Goal: Navigation & Orientation: Find specific page/section

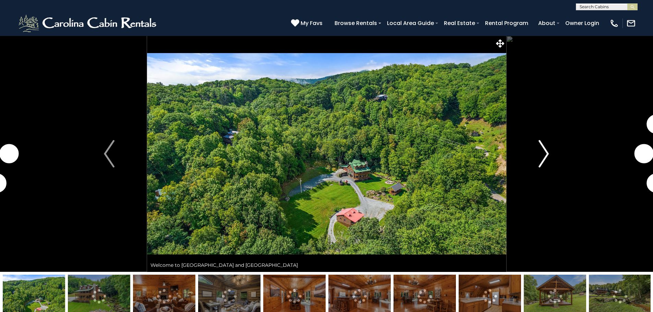
click at [545, 159] on img "Next" at bounding box center [543, 153] width 10 height 27
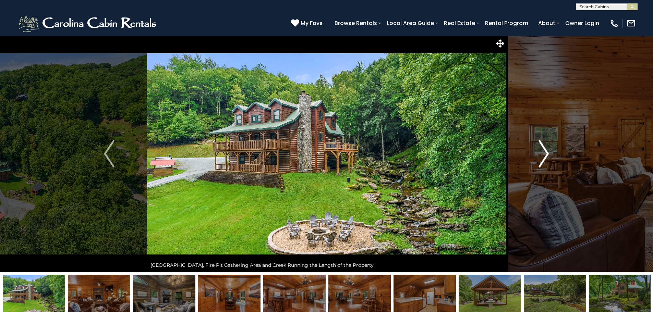
click at [544, 155] on img "Next" at bounding box center [543, 153] width 10 height 27
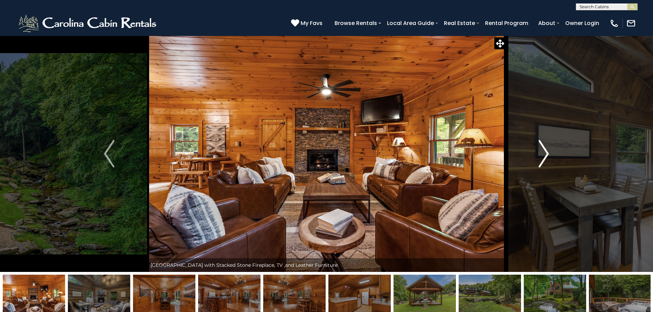
click at [544, 155] on img "Next" at bounding box center [543, 153] width 10 height 27
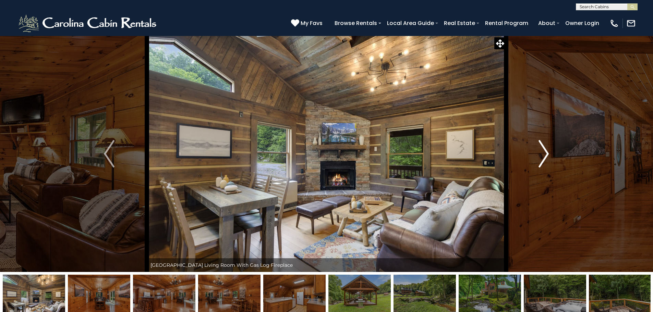
click at [544, 155] on img "Next" at bounding box center [543, 153] width 10 height 27
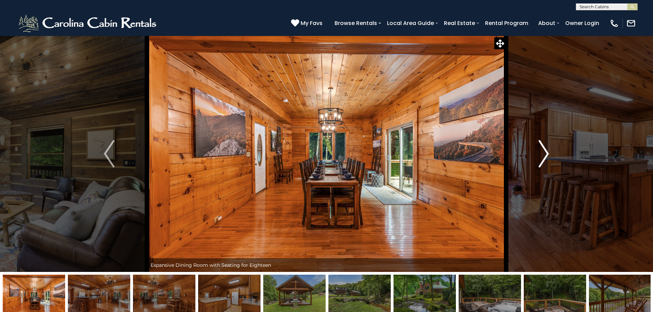
click at [546, 153] on img "Next" at bounding box center [543, 153] width 10 height 27
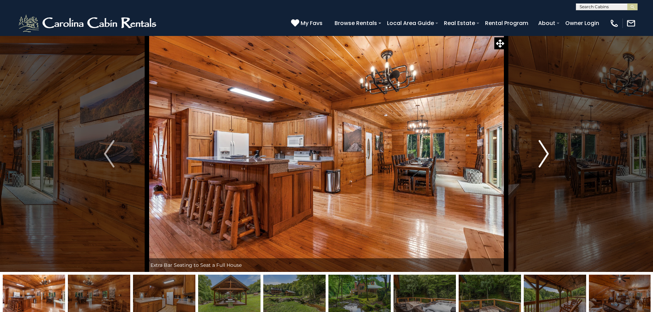
click at [546, 153] on img "Next" at bounding box center [543, 153] width 10 height 27
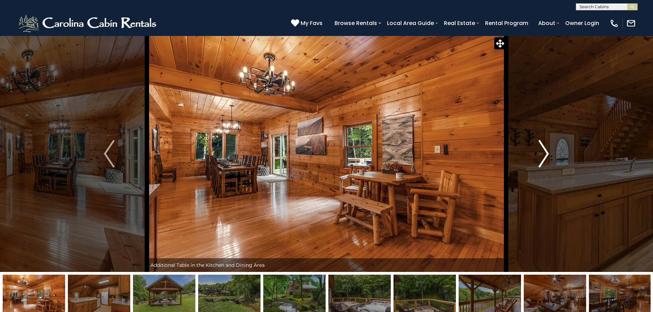
click at [546, 153] on img "Next" at bounding box center [543, 153] width 10 height 27
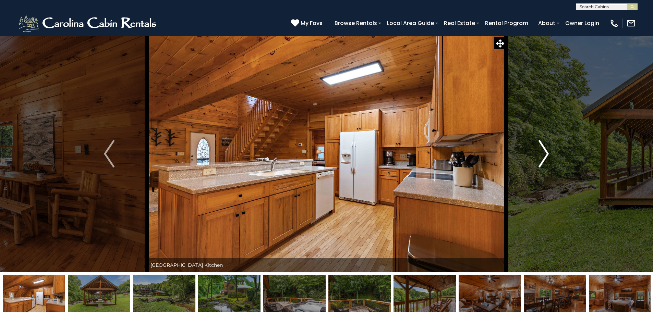
click at [546, 153] on img "Next" at bounding box center [543, 153] width 10 height 27
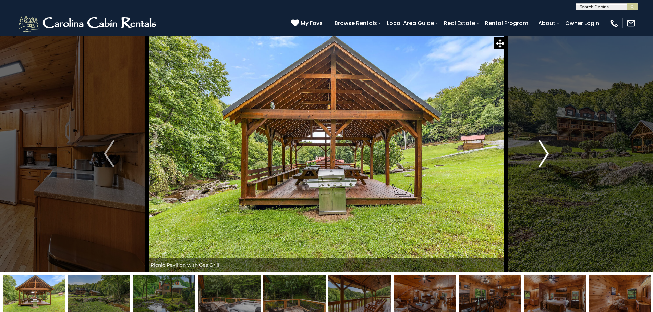
click at [546, 155] on img "Next" at bounding box center [543, 153] width 10 height 27
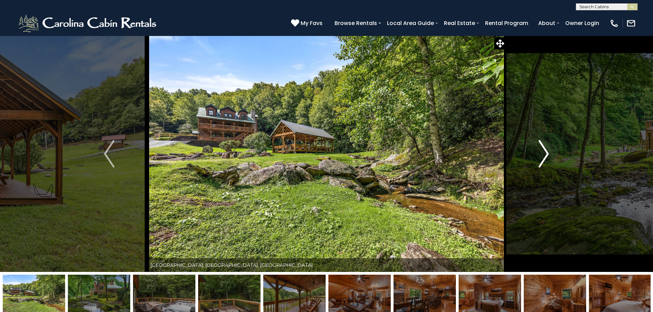
click at [546, 155] on img "Next" at bounding box center [543, 153] width 10 height 27
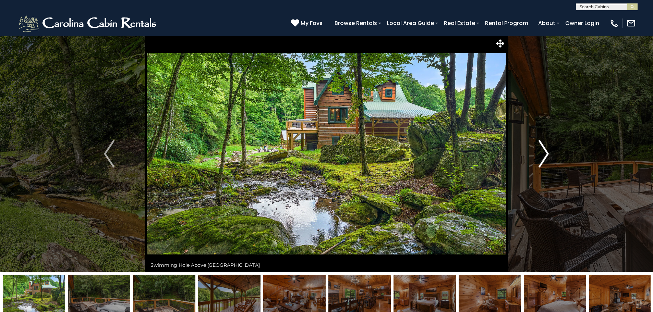
click at [544, 157] on img "Next" at bounding box center [543, 153] width 10 height 27
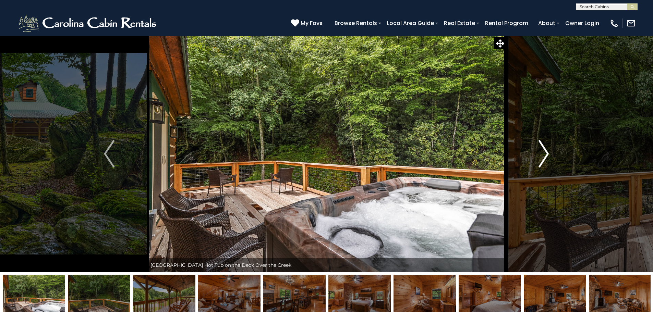
click at [544, 157] on img "Next" at bounding box center [543, 153] width 10 height 27
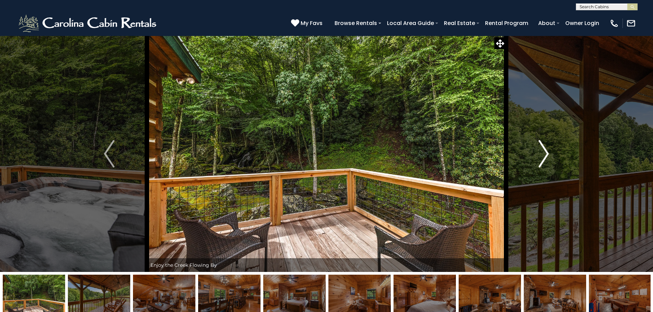
click at [544, 157] on img "Next" at bounding box center [543, 153] width 10 height 27
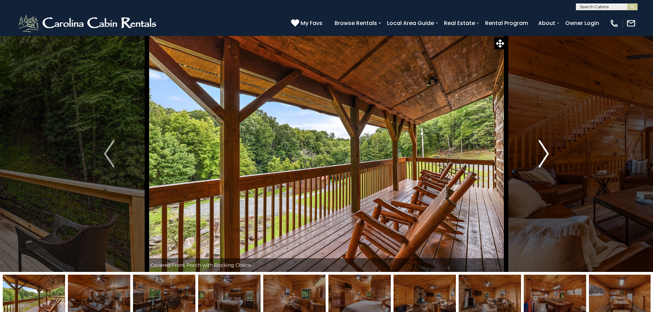
click at [544, 157] on img "Next" at bounding box center [543, 153] width 10 height 27
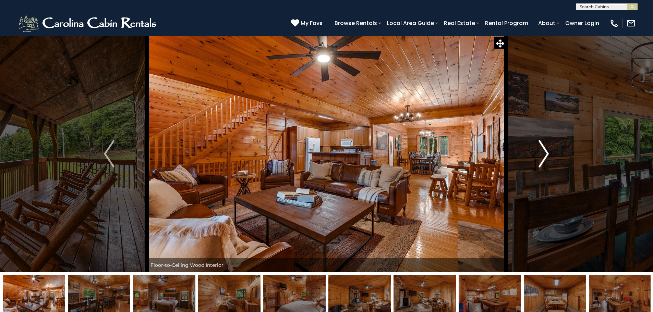
click at [544, 157] on img "Next" at bounding box center [543, 153] width 10 height 27
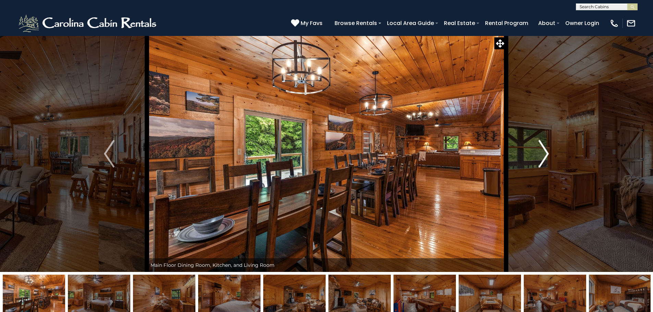
click at [544, 157] on img "Next" at bounding box center [543, 153] width 10 height 27
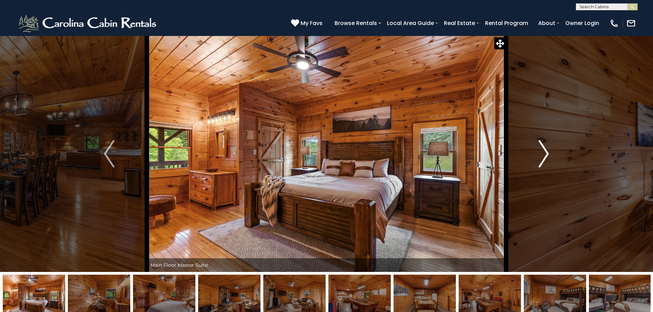
click at [544, 157] on img "Next" at bounding box center [543, 153] width 10 height 27
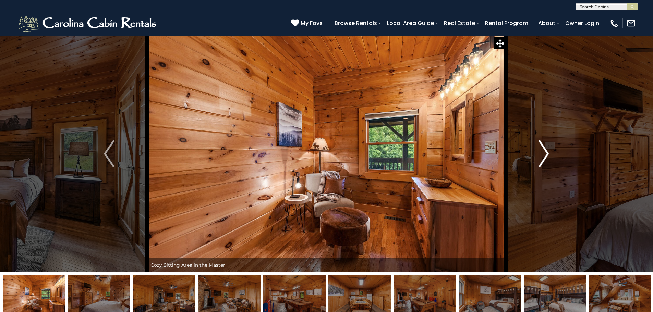
click at [544, 157] on img "Next" at bounding box center [543, 153] width 10 height 27
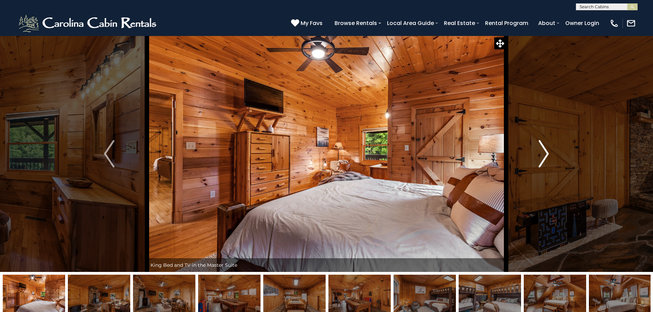
click at [553, 151] on button "Next" at bounding box center [543, 154] width 75 height 237
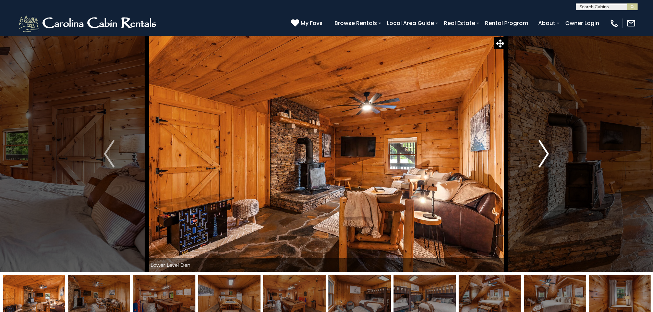
click at [541, 157] on img "Next" at bounding box center [543, 153] width 10 height 27
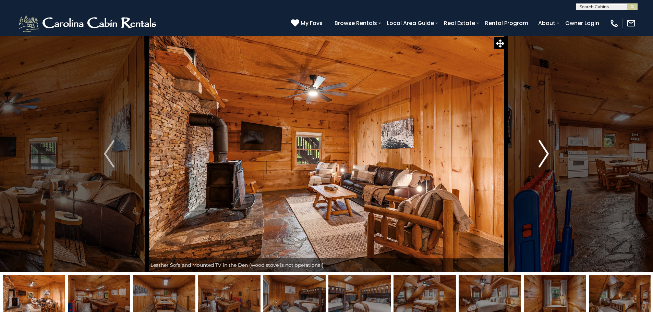
click at [541, 157] on img "Next" at bounding box center [543, 153] width 10 height 27
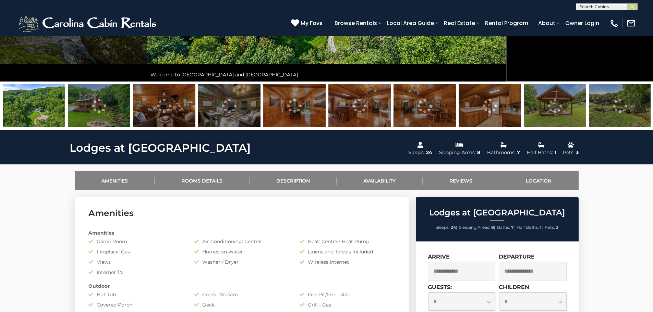
scroll to position [240, 0]
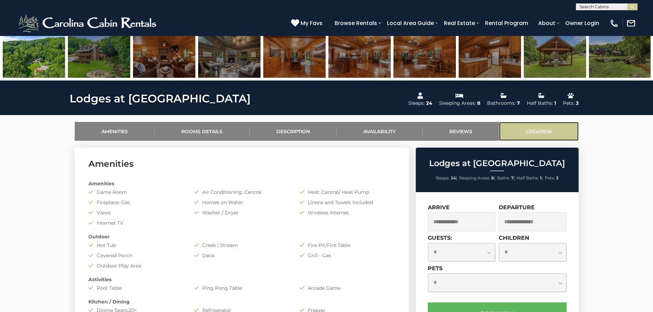
click at [540, 137] on link "Location" at bounding box center [539, 131] width 80 height 19
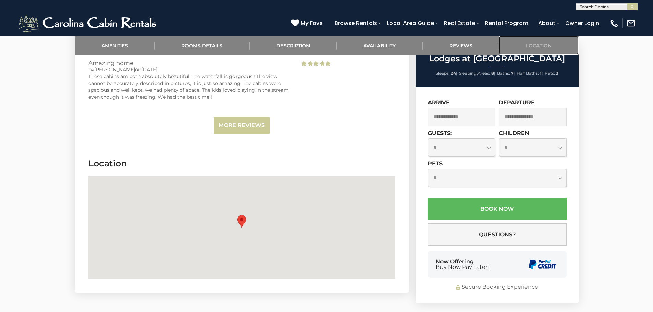
scroll to position [1615, 0]
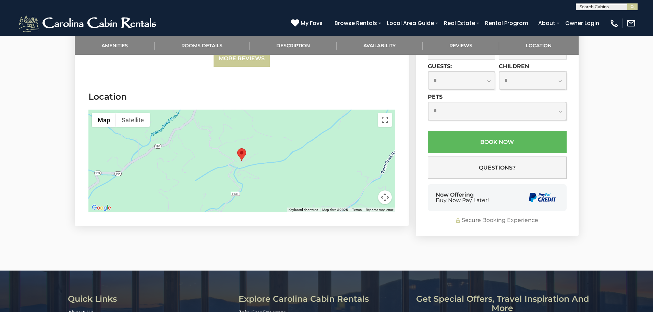
click at [237, 148] on area "Lodges at Eagle Ridge" at bounding box center [237, 148] width 0 height 0
click at [385, 191] on button "Map camera controls" at bounding box center [385, 198] width 14 height 14
click at [95, 113] on button "Map" at bounding box center [104, 120] width 24 height 14
click at [226, 160] on div at bounding box center [241, 161] width 307 height 103
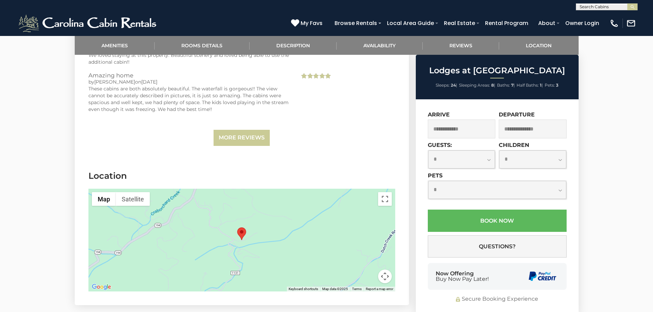
scroll to position [1547, 0]
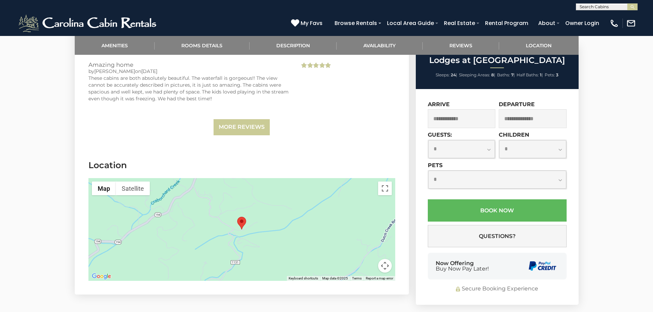
click at [333, 215] on div at bounding box center [241, 229] width 307 height 103
click at [352, 209] on div at bounding box center [241, 229] width 307 height 103
click at [386, 182] on button "Toggle fullscreen view" at bounding box center [385, 189] width 14 height 14
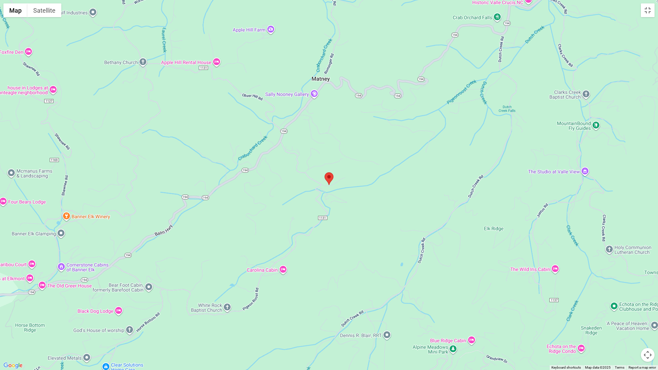
click at [320, 194] on div at bounding box center [329, 185] width 658 height 370
click at [652, 10] on button "Toggle fullscreen view" at bounding box center [648, 10] width 14 height 14
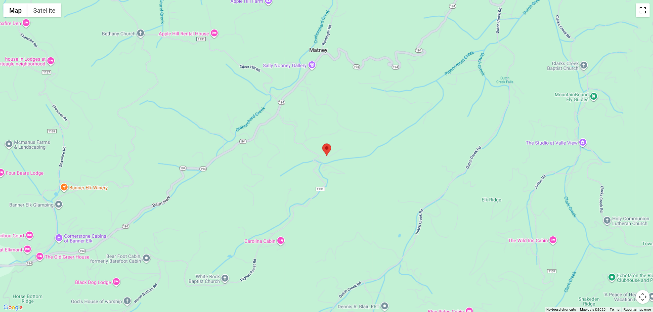
scroll to position [0, 0]
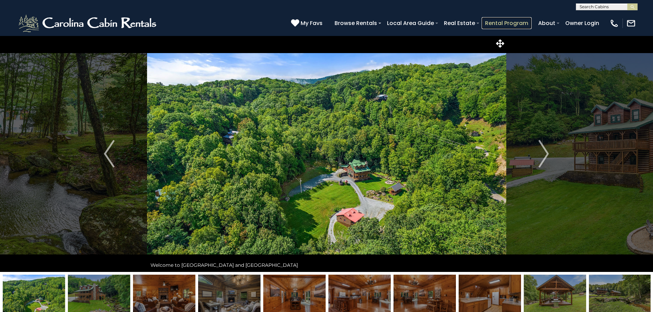
click at [518, 24] on link "Rental Program" at bounding box center [507, 23] width 50 height 12
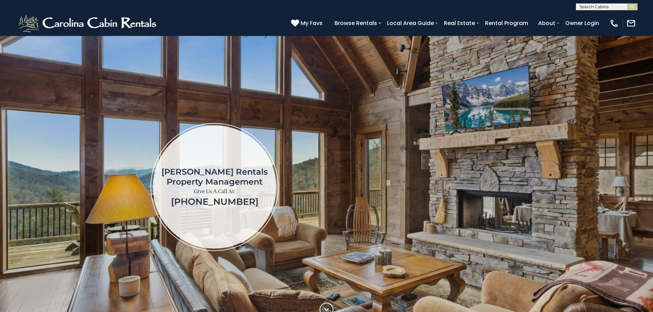
click at [335, 156] on div "Carolina Cabin Rentals Property Management Give Us A Call At: (828) 707-9908" at bounding box center [214, 187] width 349 height 128
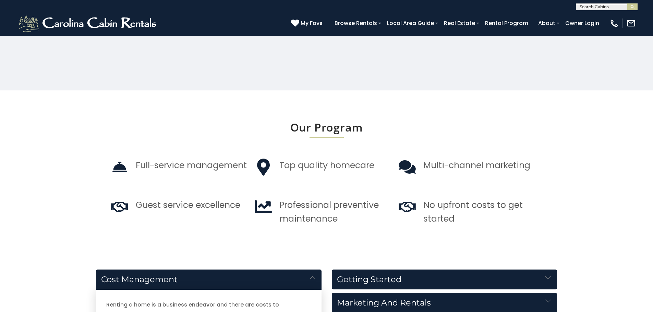
scroll to position [308, 0]
